Goal: Task Accomplishment & Management: Complete application form

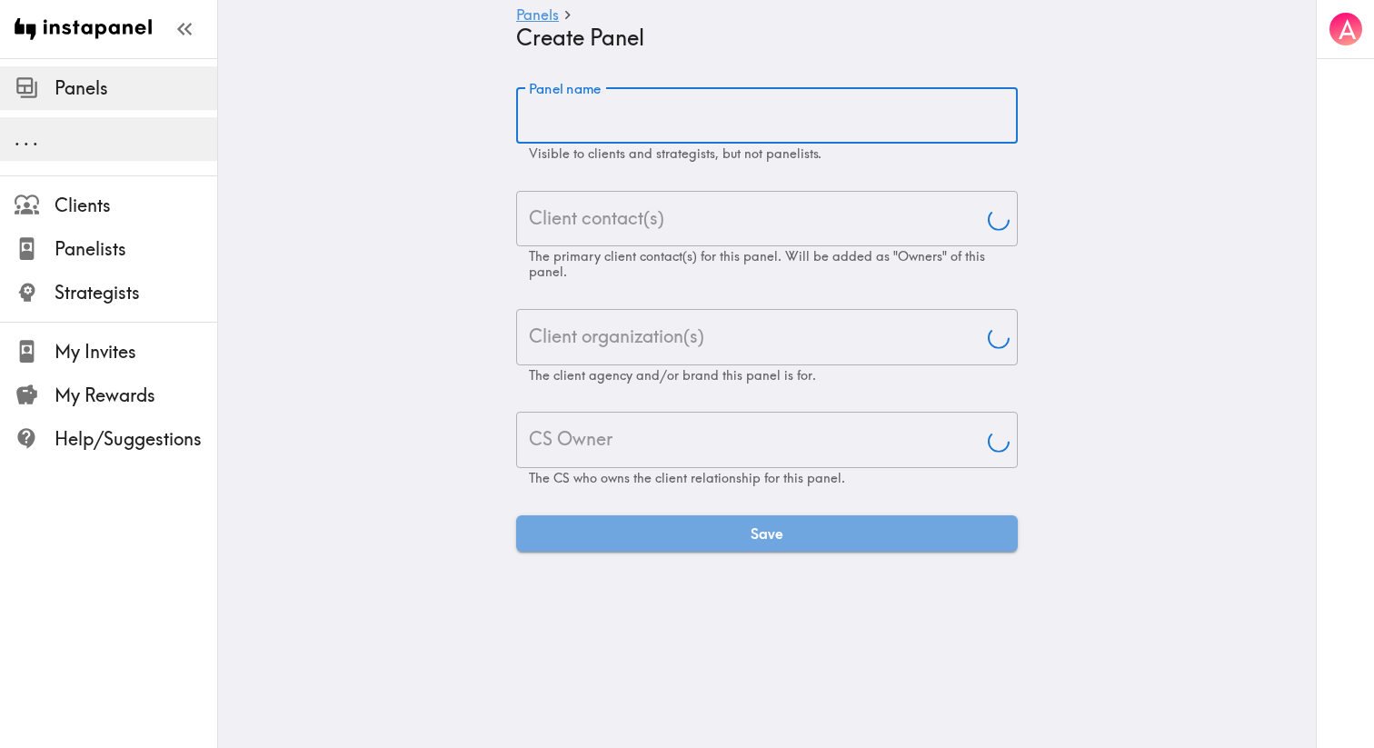
click at [586, 124] on input "Panel name" at bounding box center [766, 115] width 501 height 56
type input "HCP Medical Information Study Proposal"
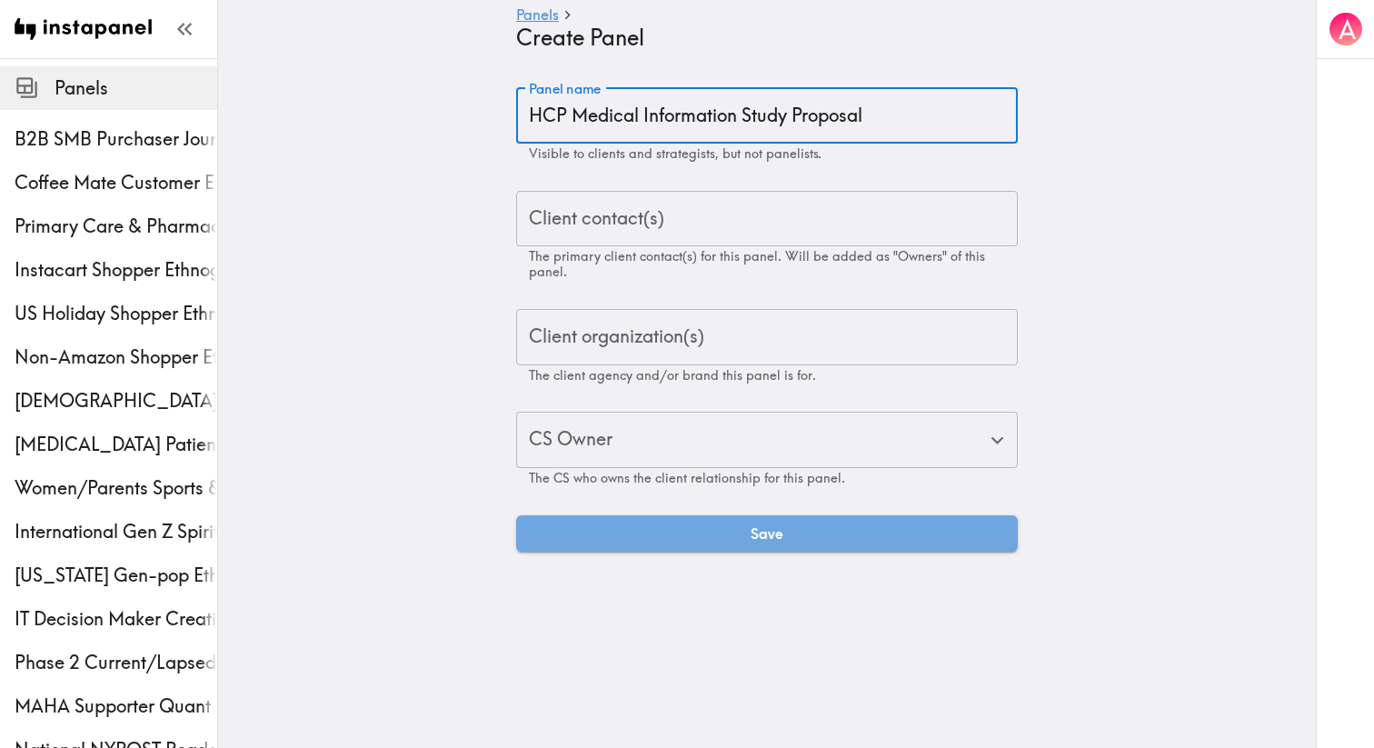
type input "Aj"
click at [819, 113] on input "HCP Medical Information Study Proposal" at bounding box center [766, 115] width 501 height 56
type input "HCP Medical Information Study"
click at [739, 180] on div "Panel name HCP Medical Information Study Panel name Visible to clients and stra…" at bounding box center [766, 319] width 501 height 464
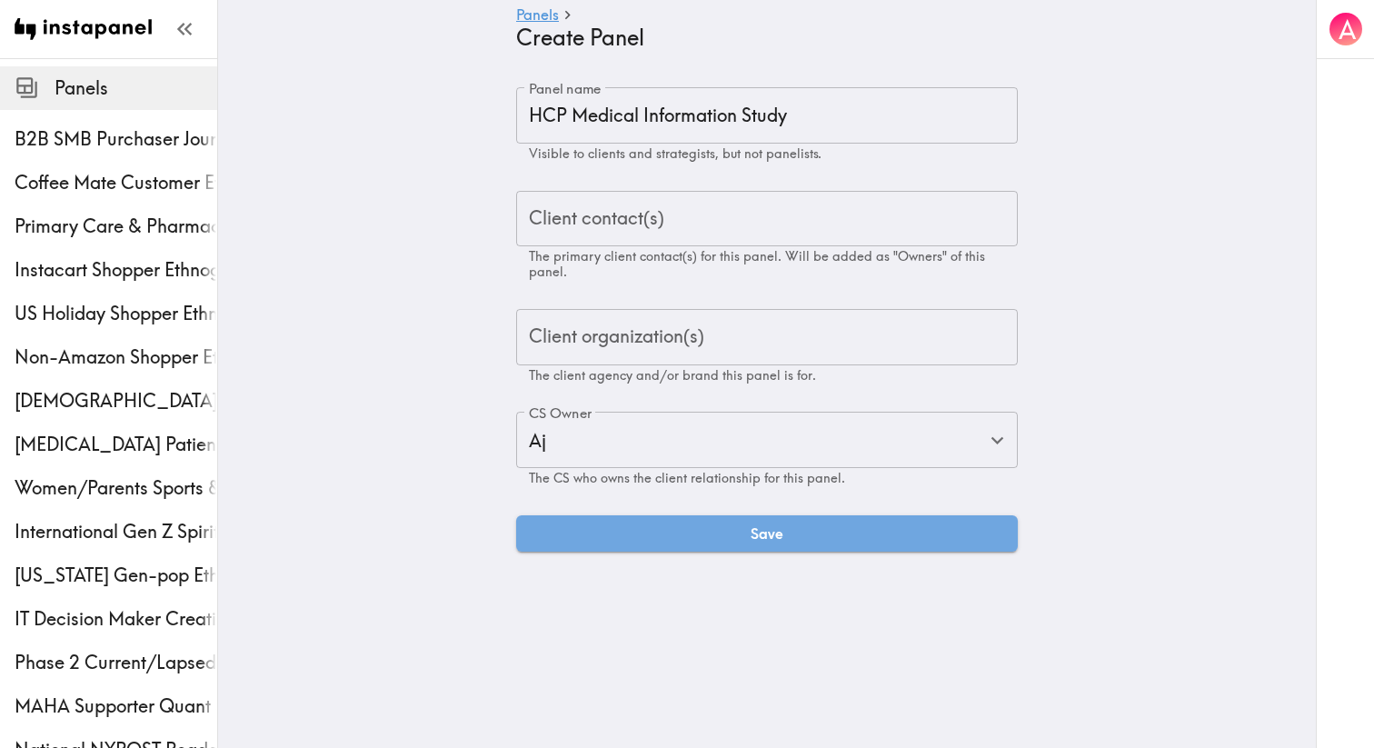
click at [732, 193] on div "Client contact(s)" at bounding box center [766, 219] width 501 height 56
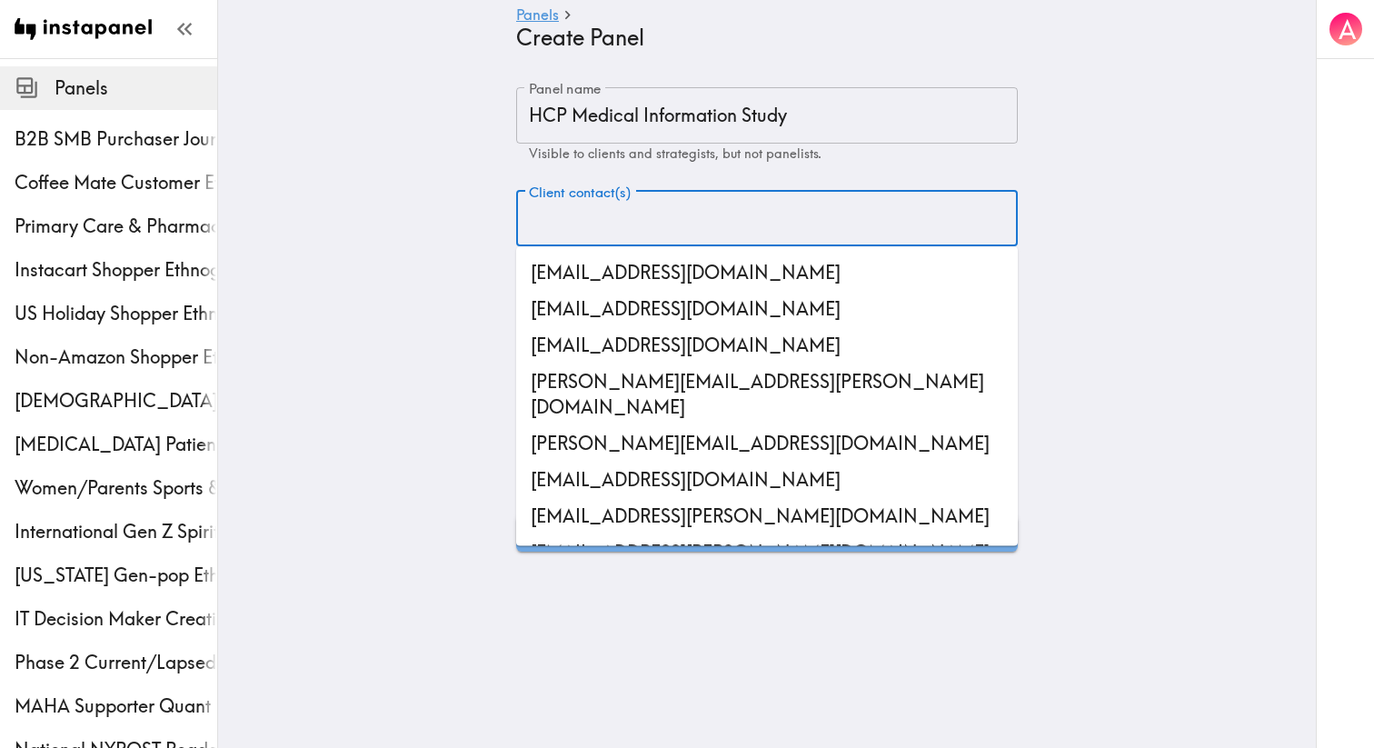
paste input "[EMAIL_ADDRESS][DOMAIN_NAME]"
type input "[EMAIL_ADDRESS][DOMAIN_NAME]"
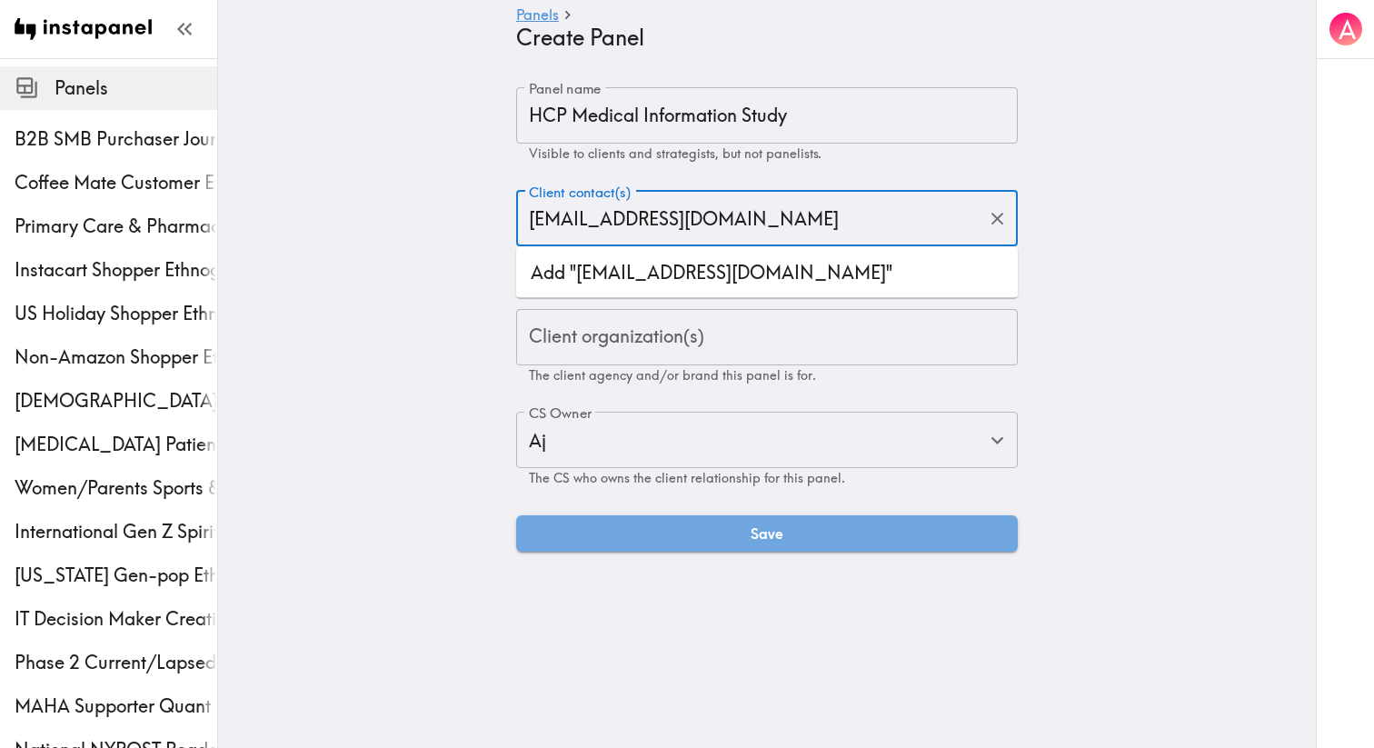
click at [643, 280] on li "Add "[EMAIL_ADDRESS][DOMAIN_NAME]"" at bounding box center [766, 272] width 501 height 36
